Goal: Task Accomplishment & Management: Use online tool/utility

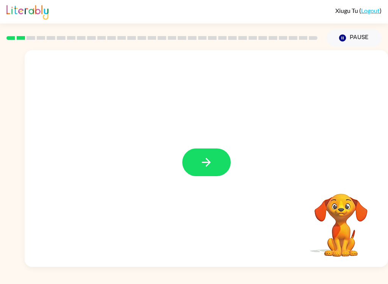
click at [198, 166] on button "button" at bounding box center [206, 162] width 49 height 28
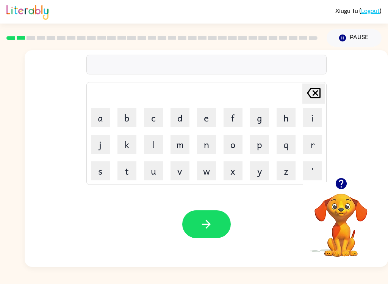
click at [155, 125] on button "c" at bounding box center [153, 117] width 19 height 19
click at [114, 117] on td "b" at bounding box center [127, 118] width 26 height 26
click at [110, 115] on button "a" at bounding box center [100, 117] width 19 height 19
click at [214, 146] on button "n" at bounding box center [206, 144] width 19 height 19
click at [260, 118] on button "g" at bounding box center [259, 117] width 19 height 19
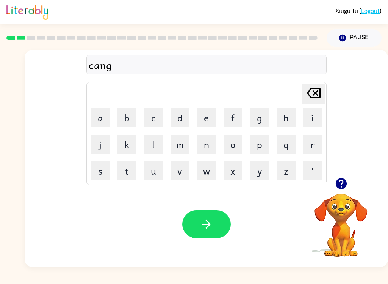
click at [291, 205] on video "Your browser must support playing .mp4 files to use Literably. Please try using…" at bounding box center [341, 220] width 76 height 76
click at [291, 224] on video "Your browser must support playing .mp4 files to use Literably. Please try using…" at bounding box center [341, 220] width 76 height 76
click at [291, 198] on video "Your browser must support playing .mp4 files to use Literably. Please try using…" at bounding box center [341, 220] width 76 height 76
click at [291, 183] on icon "button" at bounding box center [341, 183] width 11 height 11
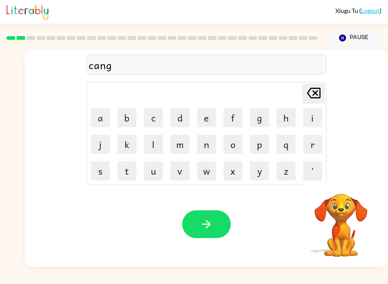
click at [291, 183] on video "Your browser must support playing .mp4 files to use Literably. Please try using…" at bounding box center [341, 220] width 76 height 76
click at [291, 90] on icon "[PERSON_NAME] last character input" at bounding box center [314, 93] width 18 height 18
click at [237, 148] on button "o" at bounding box center [233, 144] width 19 height 19
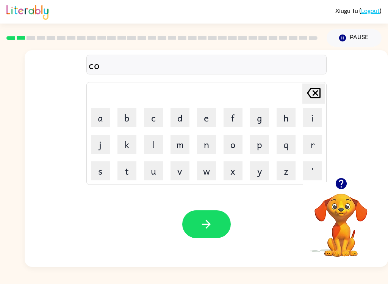
click at [230, 157] on table "[PERSON_NAME] last character input a b c d e f g h i j k l m n o p q r s t u v …" at bounding box center [207, 133] width 240 height 102
click at [163, 164] on button "u" at bounding box center [153, 170] width 19 height 19
click at [177, 161] on button "v" at bounding box center [180, 170] width 19 height 19
click at [212, 233] on button "button" at bounding box center [206, 224] width 49 height 28
click at [291, 180] on icon "button" at bounding box center [341, 183] width 13 height 13
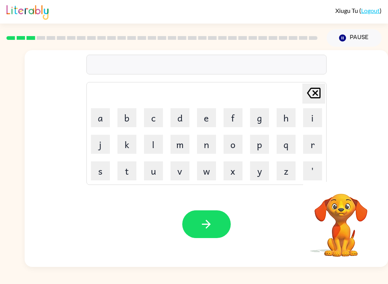
click at [291, 192] on video "Your browser must support playing .mp4 files to use Literably. Please try using…" at bounding box center [341, 220] width 76 height 76
click at [291, 193] on button "button" at bounding box center [341, 183] width 19 height 19
click at [291, 183] on video "Your browser must support playing .mp4 files to use Literably. Please try using…" at bounding box center [341, 220] width 76 height 76
click at [291, 191] on button "button" at bounding box center [341, 183] width 19 height 19
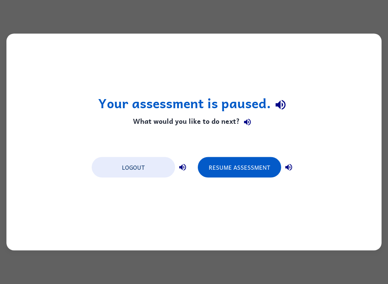
click at [241, 168] on button "Resume Assessment" at bounding box center [239, 167] width 83 height 20
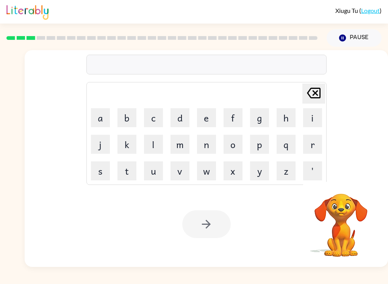
click at [230, 149] on button "o" at bounding box center [233, 144] width 19 height 19
click at [210, 146] on button "n" at bounding box center [206, 144] width 19 height 19
click at [225, 147] on button "o" at bounding box center [233, 144] width 19 height 19
click at [186, 146] on button "m" at bounding box center [180, 144] width 19 height 19
click at [224, 141] on button "o" at bounding box center [233, 144] width 19 height 19
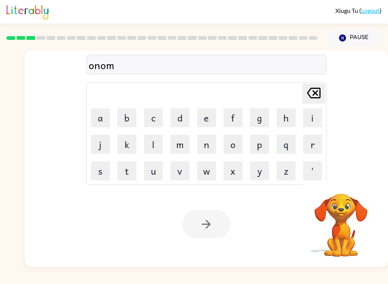
click at [199, 162] on button "w" at bounding box center [206, 170] width 19 height 19
click at [291, 88] on icon at bounding box center [314, 93] width 14 height 11
click at [291, 95] on icon "[PERSON_NAME] last character input" at bounding box center [314, 93] width 18 height 18
click at [291, 91] on icon "[PERSON_NAME] last character input" at bounding box center [314, 93] width 18 height 18
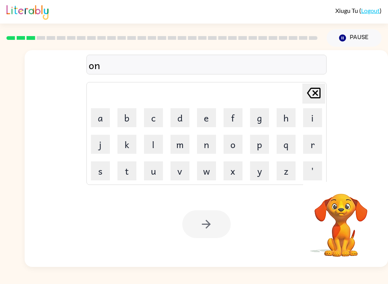
click at [291, 91] on icon "[PERSON_NAME] last character input" at bounding box center [314, 93] width 18 height 18
click at [291, 86] on icon "[PERSON_NAME] last character input" at bounding box center [314, 93] width 18 height 18
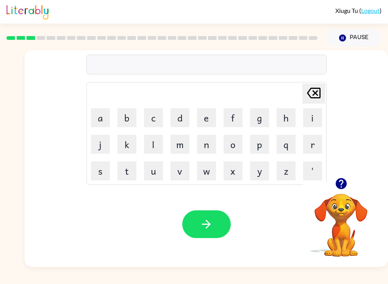
click at [211, 226] on icon "button" at bounding box center [206, 223] width 13 height 13
click at [134, 126] on button "b" at bounding box center [127, 117] width 19 height 19
click at [158, 139] on button "l" at bounding box center [153, 144] width 19 height 19
click at [125, 142] on button "k" at bounding box center [127, 144] width 19 height 19
click at [154, 144] on button "l" at bounding box center [153, 144] width 19 height 19
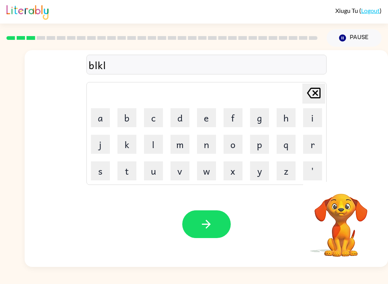
click at [157, 150] on button "l" at bounding box center [153, 144] width 19 height 19
click at [201, 229] on icon "button" at bounding box center [206, 223] width 13 height 13
click at [291, 182] on icon "button" at bounding box center [341, 183] width 11 height 11
click at [291, 180] on icon "button" at bounding box center [341, 183] width 11 height 11
click at [291, 177] on button "button" at bounding box center [341, 183] width 19 height 19
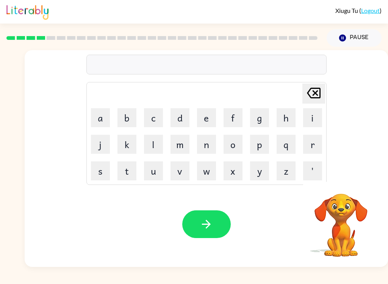
click at [291, 176] on div "[PERSON_NAME] last character input a b c d e f g h i j k l m n o p q r s t u v …" at bounding box center [207, 113] width 364 height 127
click at [291, 185] on icon "button" at bounding box center [341, 183] width 11 height 11
click at [163, 144] on button "l" at bounding box center [153, 144] width 19 height 19
click at [226, 232] on button "button" at bounding box center [206, 224] width 49 height 28
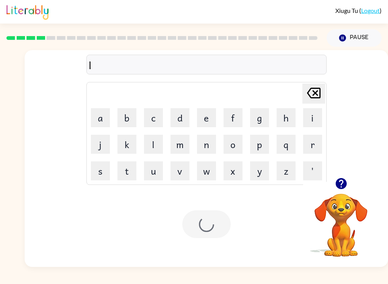
click at [226, 231] on div at bounding box center [206, 224] width 49 height 28
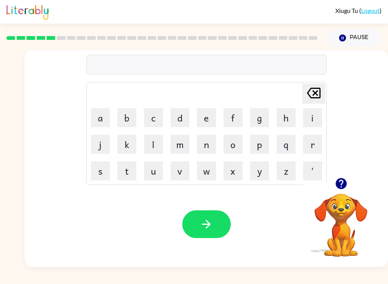
click at [291, 186] on icon "button" at bounding box center [341, 183] width 11 height 11
click at [291, 33] on button "Pause Pause" at bounding box center [354, 37] width 55 height 17
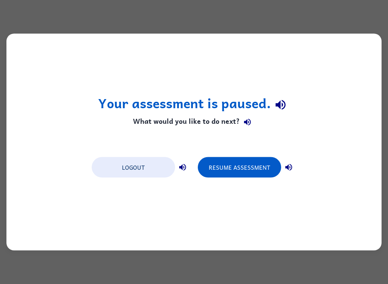
click at [226, 169] on button "Resume Assessment" at bounding box center [239, 167] width 83 height 20
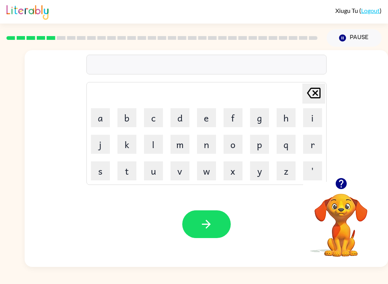
click at [212, 148] on button "n" at bounding box center [206, 144] width 19 height 19
click at [291, 148] on button "r" at bounding box center [312, 144] width 19 height 19
click at [152, 148] on button "l" at bounding box center [153, 144] width 19 height 19
click at [291, 125] on button "i" at bounding box center [312, 117] width 19 height 19
click at [210, 223] on icon "button" at bounding box center [206, 224] width 9 height 9
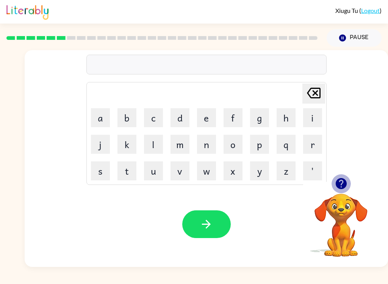
click at [291, 181] on icon "button" at bounding box center [341, 183] width 13 height 13
click at [291, 182] on icon "button" at bounding box center [341, 183] width 11 height 11
click at [291, 189] on icon "button" at bounding box center [341, 183] width 13 height 13
click at [291, 187] on icon "button" at bounding box center [341, 183] width 11 height 11
click at [291, 183] on icon "button" at bounding box center [341, 183] width 11 height 11
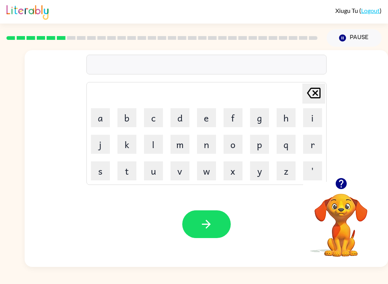
click at [276, 281] on div "Xiugu Tu ( Logout ) Pause Pause Delete Delete last character input a b c d e f …" at bounding box center [194, 142] width 388 height 284
click at [291, 184] on button "button" at bounding box center [341, 183] width 19 height 19
click at [291, 178] on icon "button" at bounding box center [341, 183] width 13 height 13
click at [173, 115] on button "d" at bounding box center [180, 117] width 19 height 19
click at [257, 124] on button "g" at bounding box center [259, 117] width 19 height 19
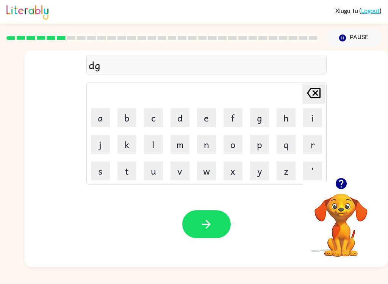
click at [230, 118] on button "f" at bounding box center [233, 117] width 19 height 19
click at [191, 134] on td "m" at bounding box center [180, 144] width 26 height 26
click at [225, 137] on button "o" at bounding box center [233, 144] width 19 height 19
click at [174, 142] on button "m" at bounding box center [180, 144] width 19 height 19
click at [291, 97] on icon at bounding box center [314, 93] width 14 height 11
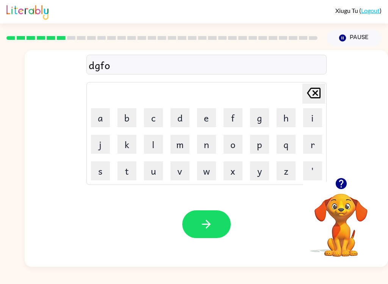
click at [209, 228] on icon "button" at bounding box center [206, 223] width 13 height 13
click at [124, 175] on button "t" at bounding box center [127, 170] width 19 height 19
click at [291, 147] on button "r" at bounding box center [312, 144] width 19 height 19
click at [3, 193] on div "tr [PERSON_NAME] last character input a b c d e f g h i j k l m n o p q r s t u…" at bounding box center [194, 157] width 388 height 220
click at [124, 172] on button "t" at bounding box center [127, 170] width 19 height 19
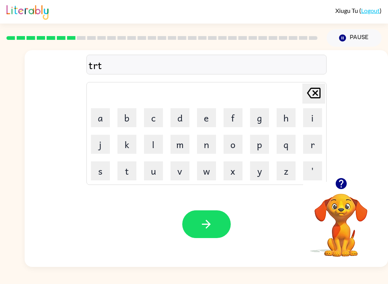
click at [123, 172] on button "t" at bounding box center [127, 170] width 19 height 19
click at [189, 124] on button "d" at bounding box center [180, 117] width 19 height 19
click at [236, 145] on button "o" at bounding box center [233, 144] width 19 height 19
click at [204, 221] on icon "button" at bounding box center [206, 223] width 13 height 13
click at [141, 148] on td "l" at bounding box center [154, 144] width 26 height 26
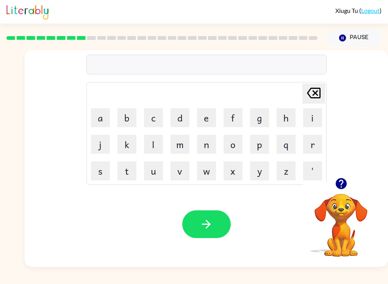
click at [185, 148] on button "m" at bounding box center [180, 144] width 19 height 19
click at [149, 152] on button "l" at bounding box center [153, 144] width 19 height 19
click at [291, 180] on icon "button" at bounding box center [341, 183] width 11 height 11
click at [291, 96] on icon "[PERSON_NAME] last character input" at bounding box center [314, 93] width 18 height 18
click at [291, 94] on icon at bounding box center [314, 93] width 14 height 11
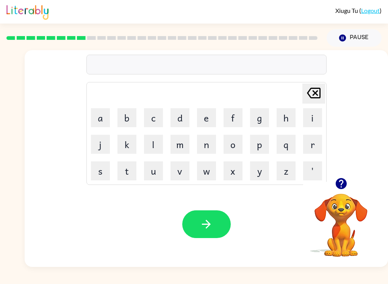
click at [177, 148] on button "m" at bounding box center [180, 144] width 19 height 19
click at [291, 147] on button "r" at bounding box center [312, 144] width 19 height 19
click at [291, 120] on button "i" at bounding box center [312, 117] width 19 height 19
click at [127, 179] on button "t" at bounding box center [127, 170] width 19 height 19
click at [241, 146] on button "o" at bounding box center [233, 144] width 19 height 19
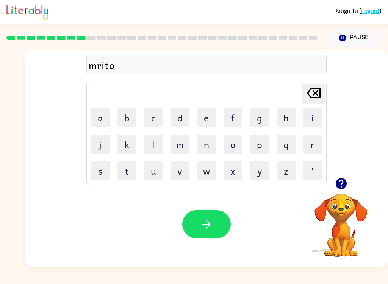
click at [213, 228] on button "button" at bounding box center [206, 224] width 49 height 28
click at [291, 193] on button "button" at bounding box center [341, 183] width 19 height 19
click at [291, 181] on icon "button" at bounding box center [341, 183] width 13 height 13
click at [215, 136] on button "n" at bounding box center [206, 144] width 19 height 19
click at [291, 187] on icon "button" at bounding box center [341, 183] width 13 height 13
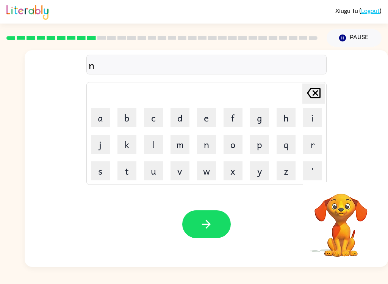
click at [291, 102] on icon "[PERSON_NAME] last character input" at bounding box center [314, 93] width 18 height 18
click at [291, 101] on icon "[PERSON_NAME] last character input" at bounding box center [314, 93] width 18 height 18
click at [208, 236] on button "button" at bounding box center [206, 224] width 49 height 28
click at [190, 225] on button "button" at bounding box center [206, 224] width 49 height 28
click at [208, 232] on button "button" at bounding box center [206, 224] width 49 height 28
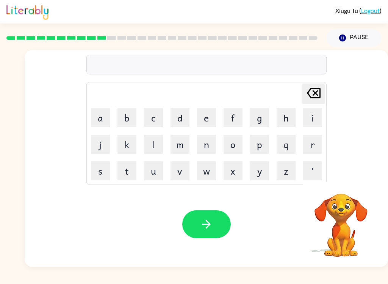
click at [219, 227] on button "button" at bounding box center [206, 224] width 49 height 28
